Goal: Transaction & Acquisition: Purchase product/service

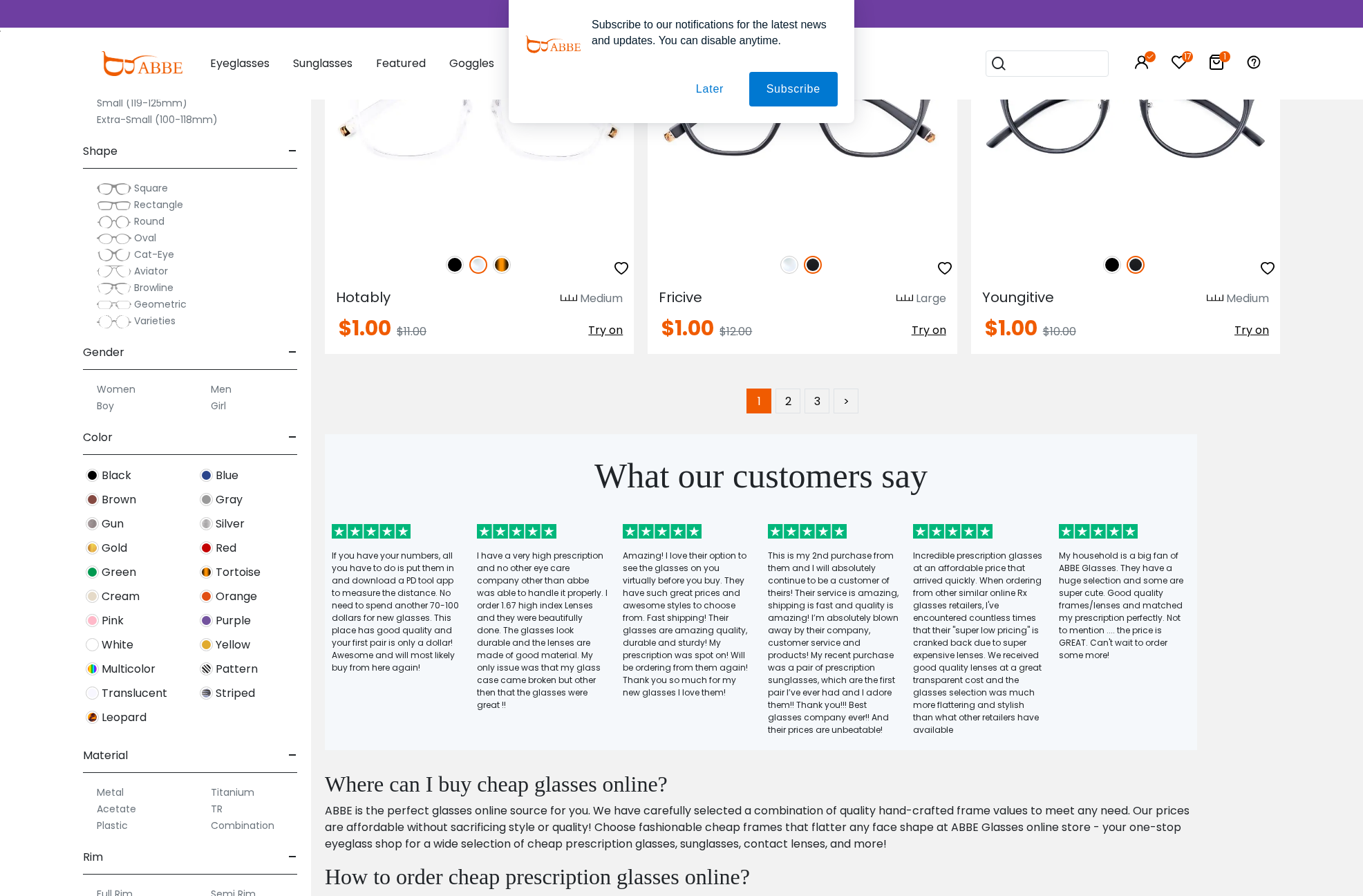
scroll to position [8479, 0]
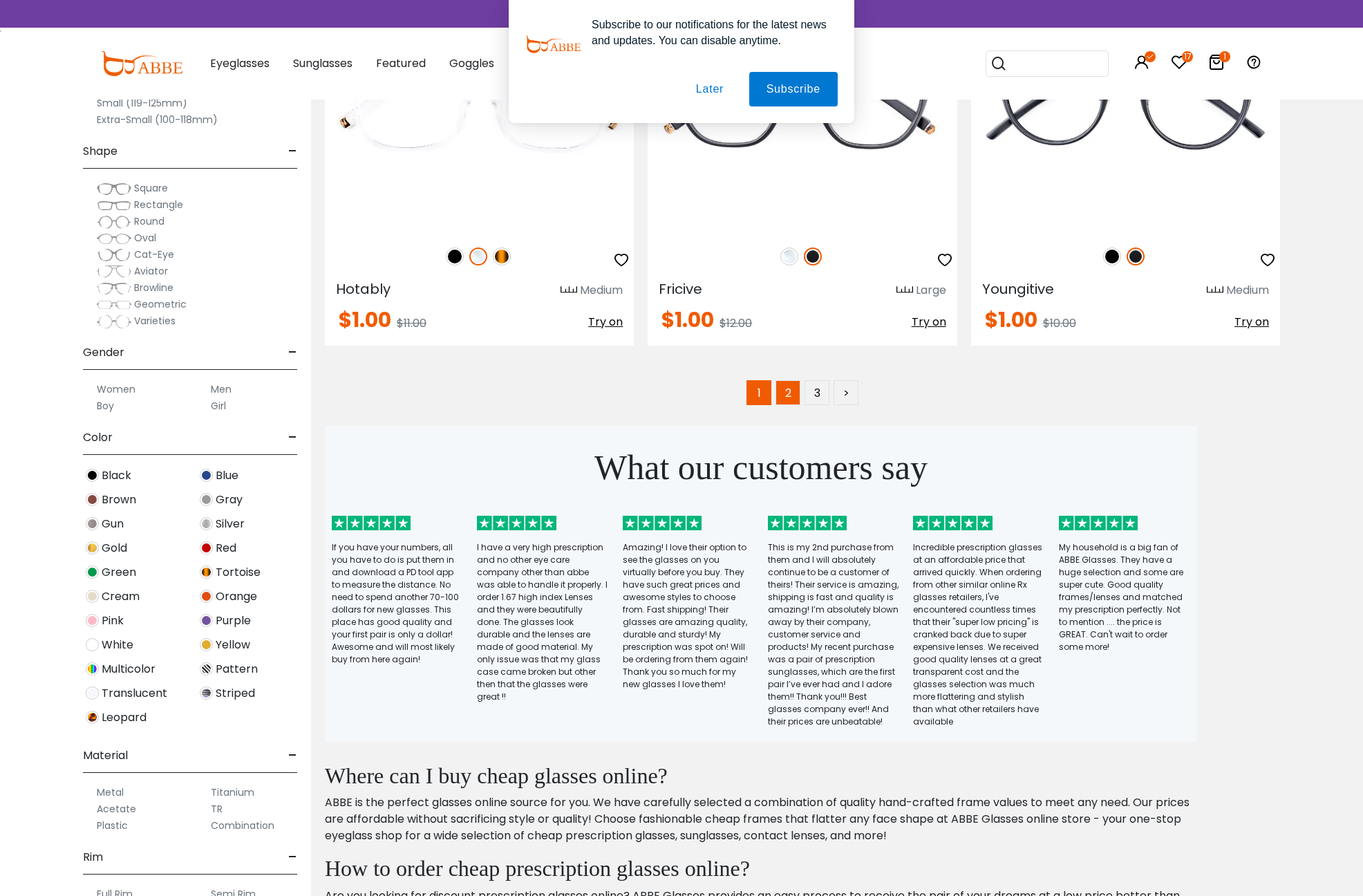
click at [778, 391] on link "2" at bounding box center [788, 393] width 25 height 25
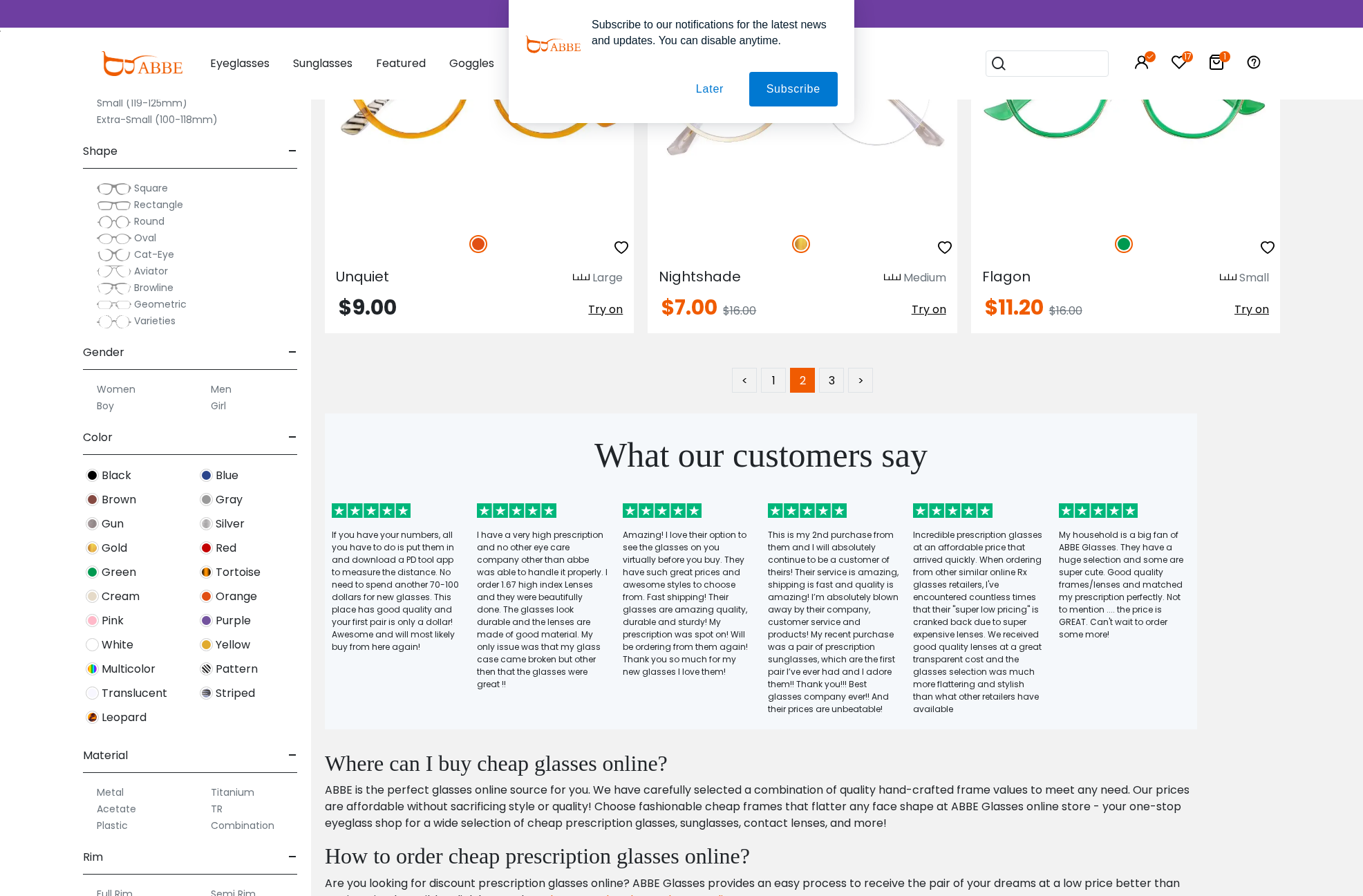
scroll to position [8420, 0]
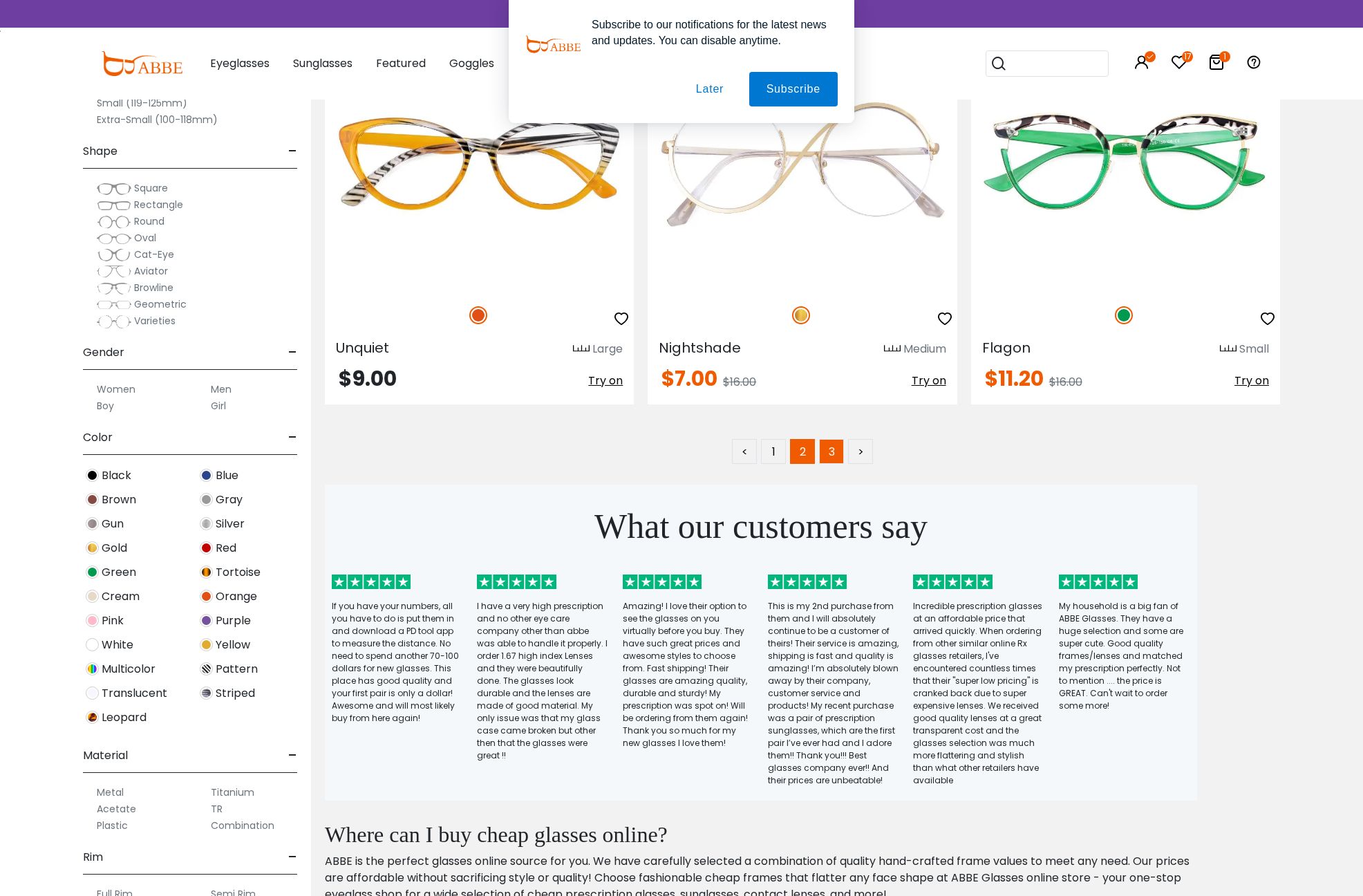
click at [832, 447] on link "3" at bounding box center [832, 452] width 25 height 25
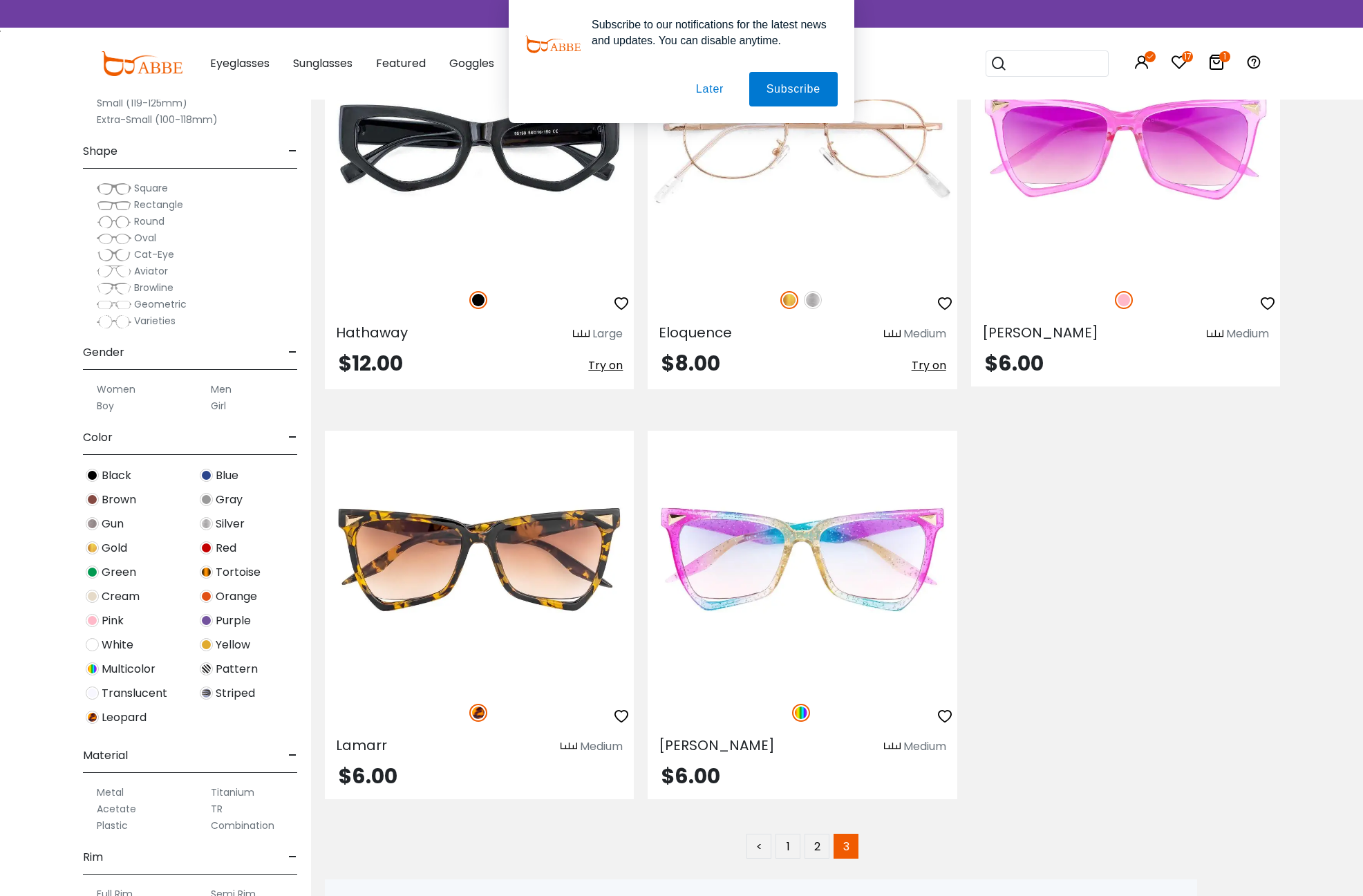
scroll to position [3068, 0]
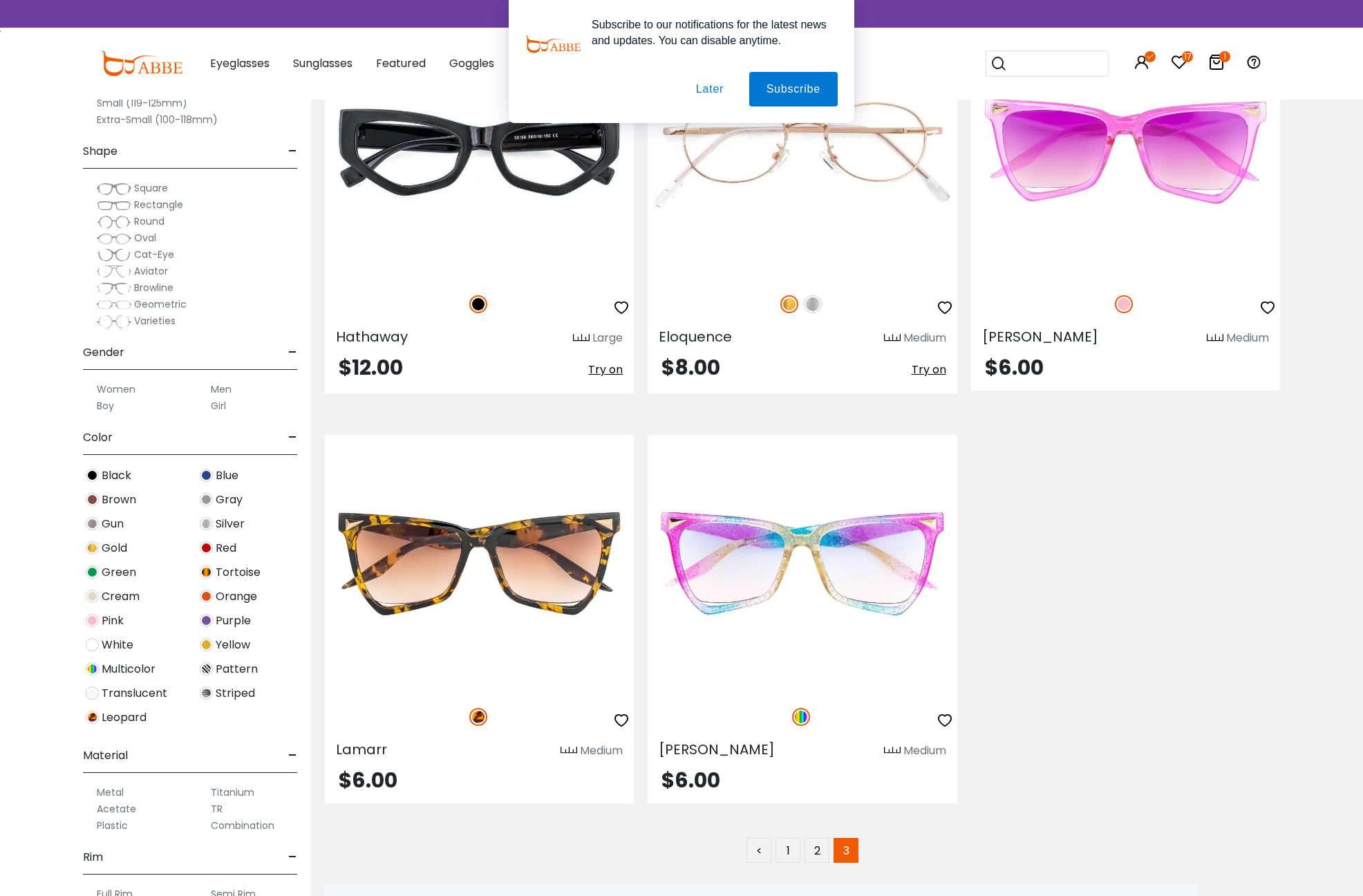
click at [1057, 65] on div "Subscribe to our notifications for the latest news and updates. You can disable…" at bounding box center [681, 62] width 1363 height 123
click at [711, 87] on button "Later" at bounding box center [710, 89] width 62 height 34
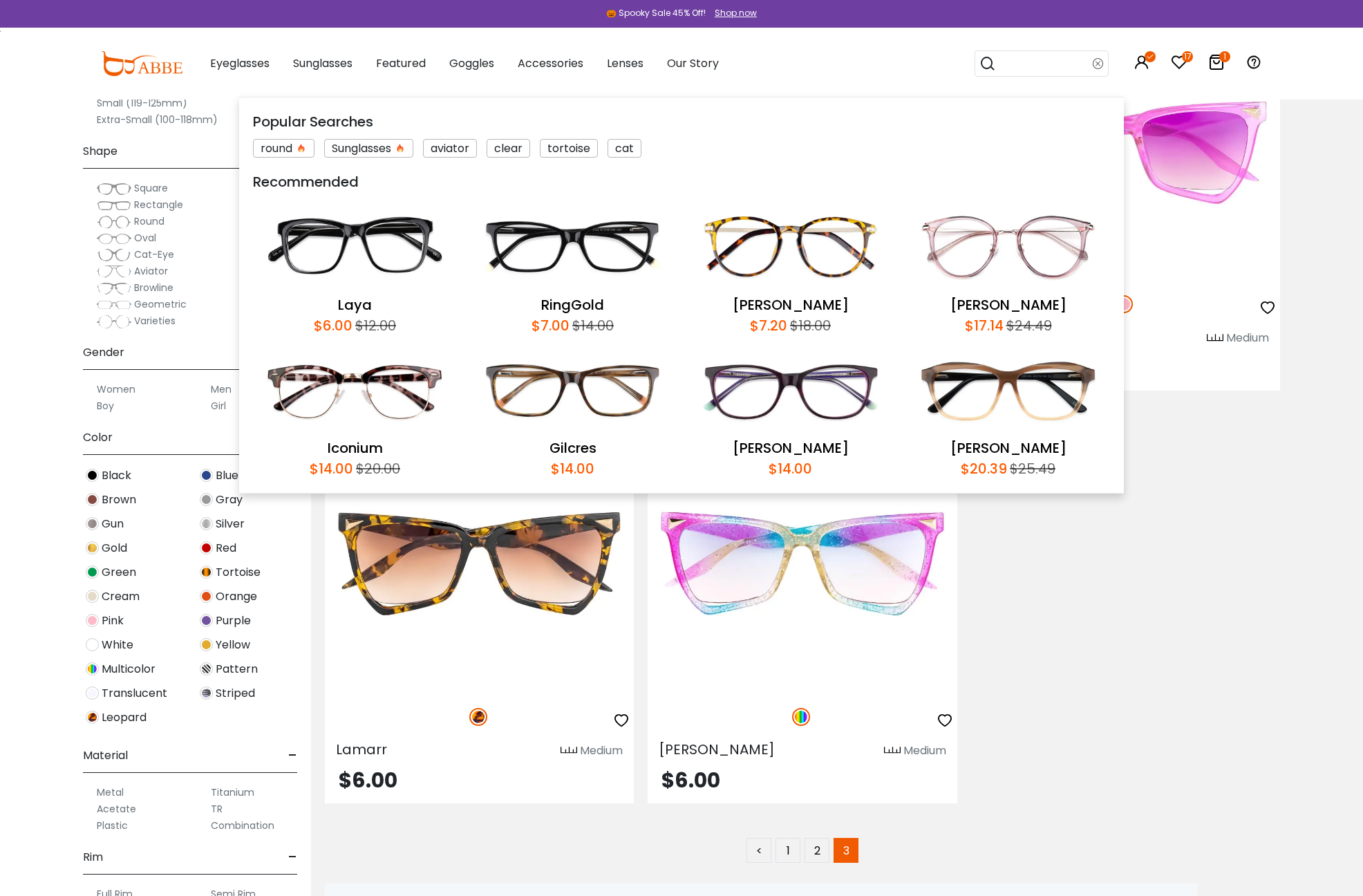
click at [1033, 68] on input "search" at bounding box center [1044, 63] width 97 height 25
type input "*****"
